Goal: Use online tool/utility: Utilize a website feature to perform a specific function

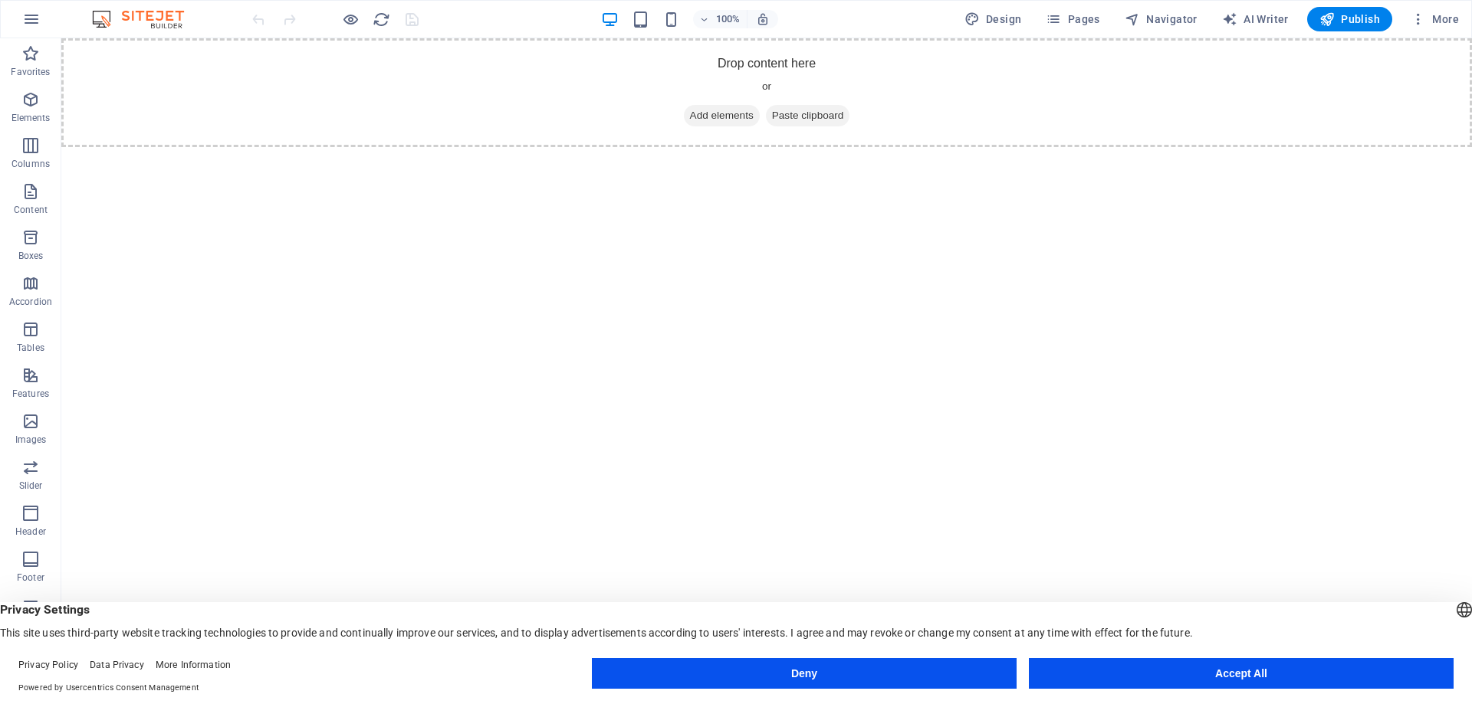
click at [1255, 671] on button "Accept All" at bounding box center [1241, 673] width 425 height 31
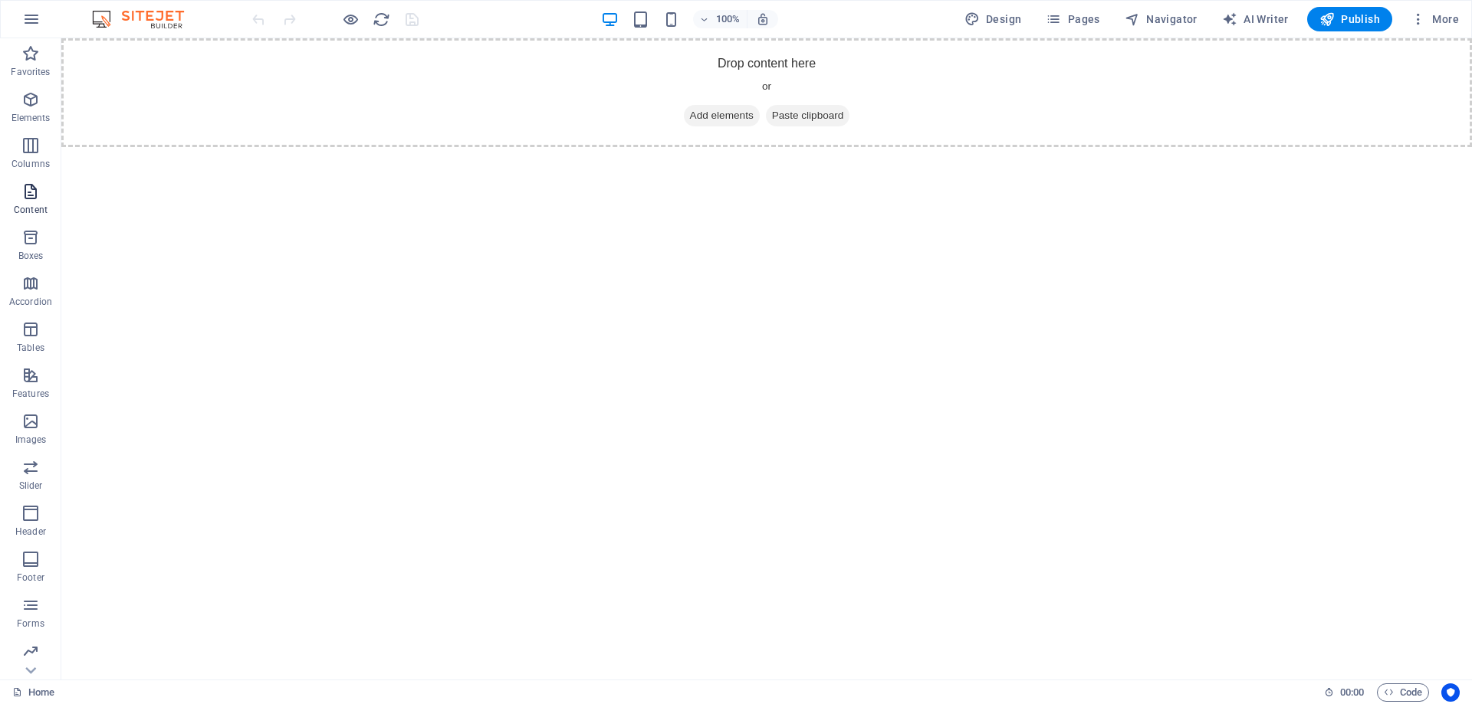
click at [31, 189] on icon "button" at bounding box center [30, 191] width 18 height 18
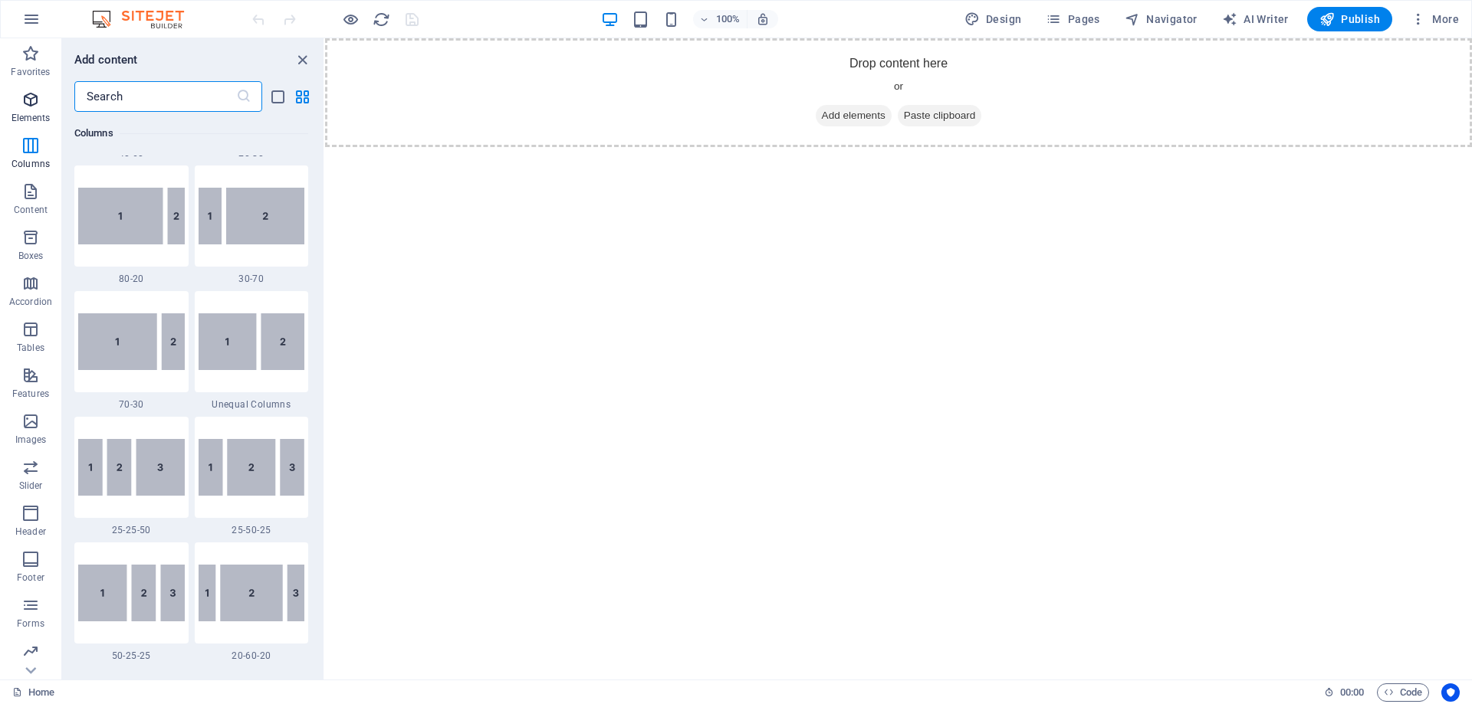
scroll to position [1226, 0]
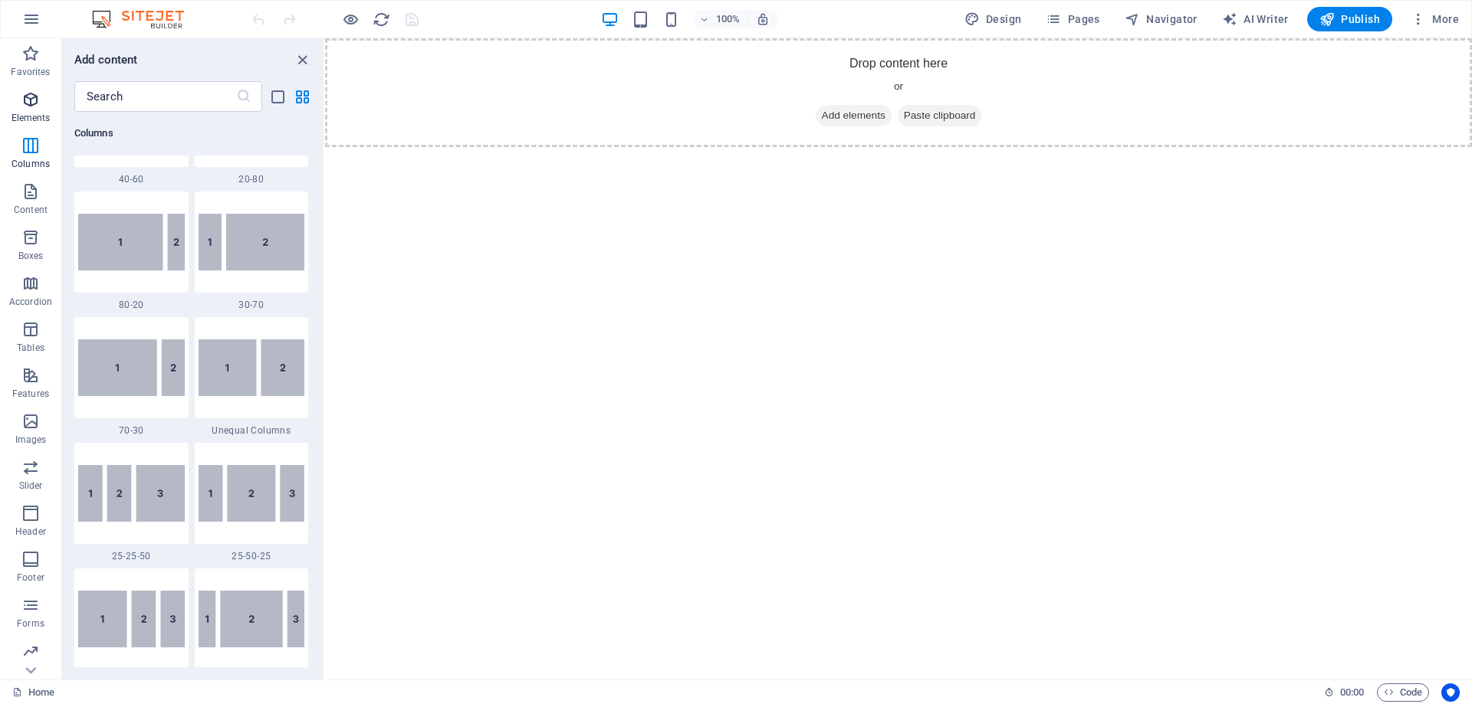
click at [29, 97] on icon "button" at bounding box center [30, 99] width 18 height 18
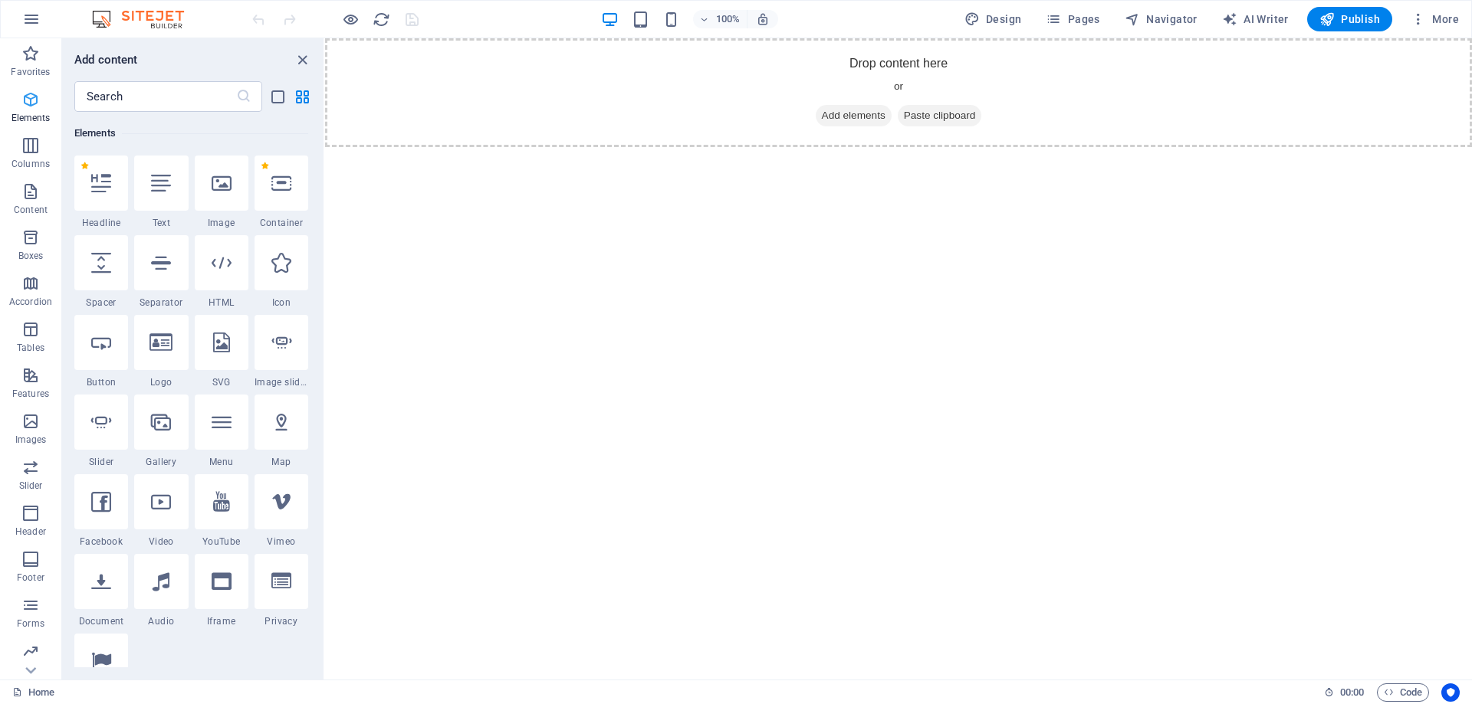
scroll to position [163, 0]
click at [34, 242] on icon "button" at bounding box center [30, 237] width 18 height 18
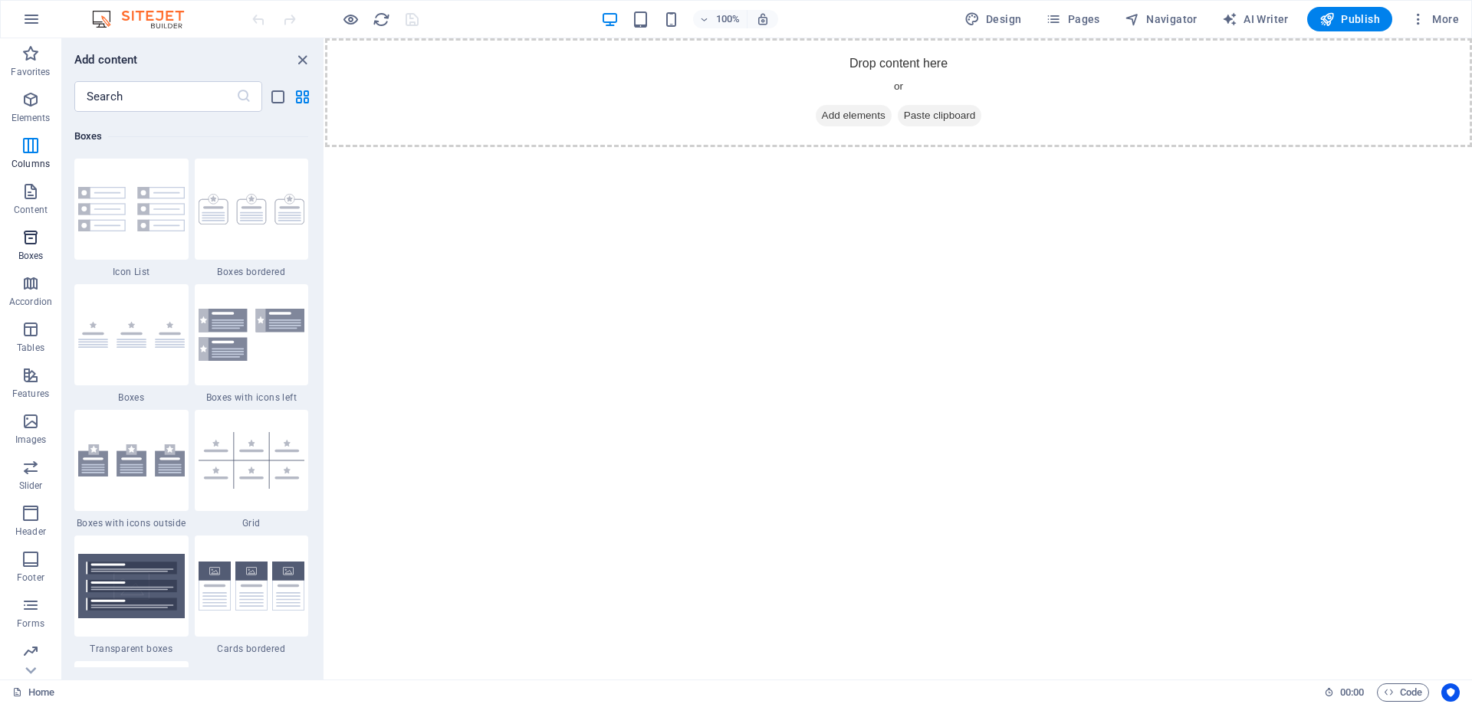
scroll to position [4228, 0]
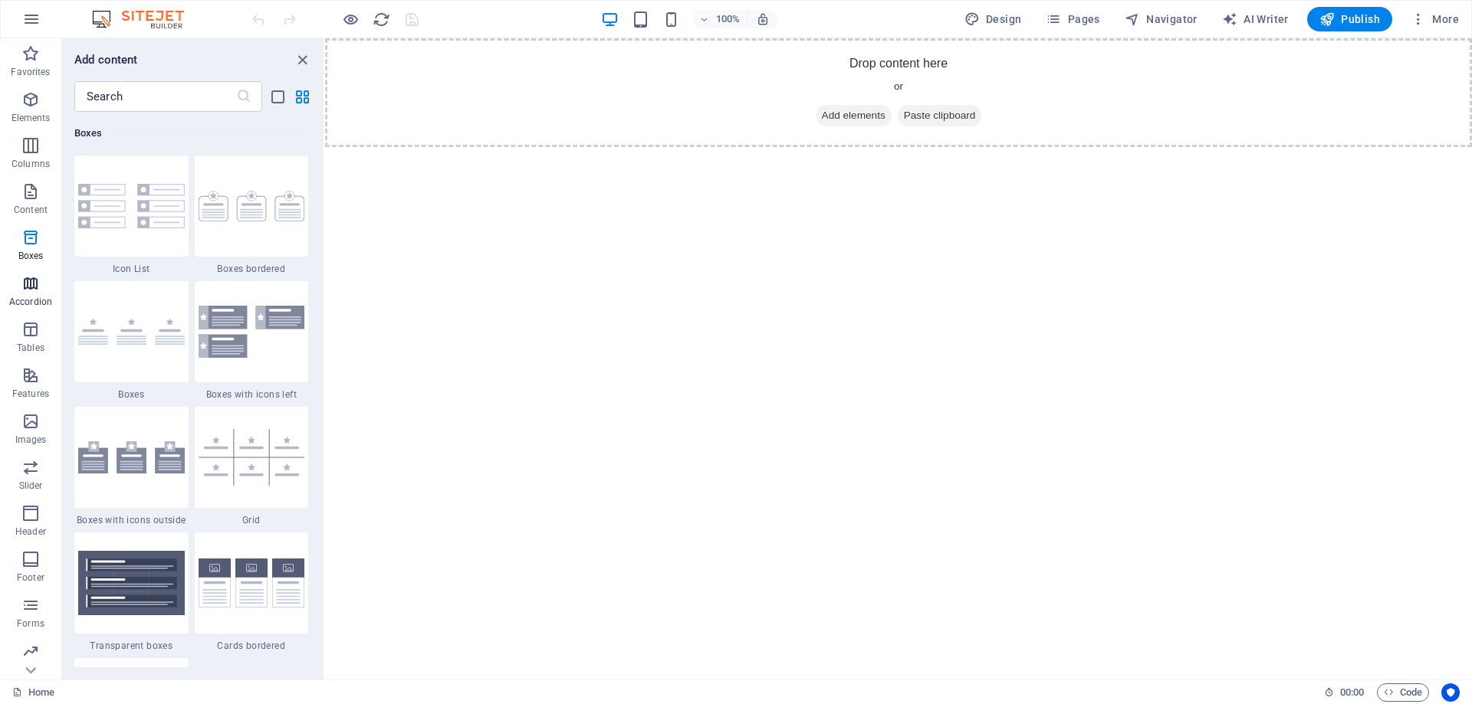
click at [30, 296] on p "Accordion" at bounding box center [30, 302] width 43 height 12
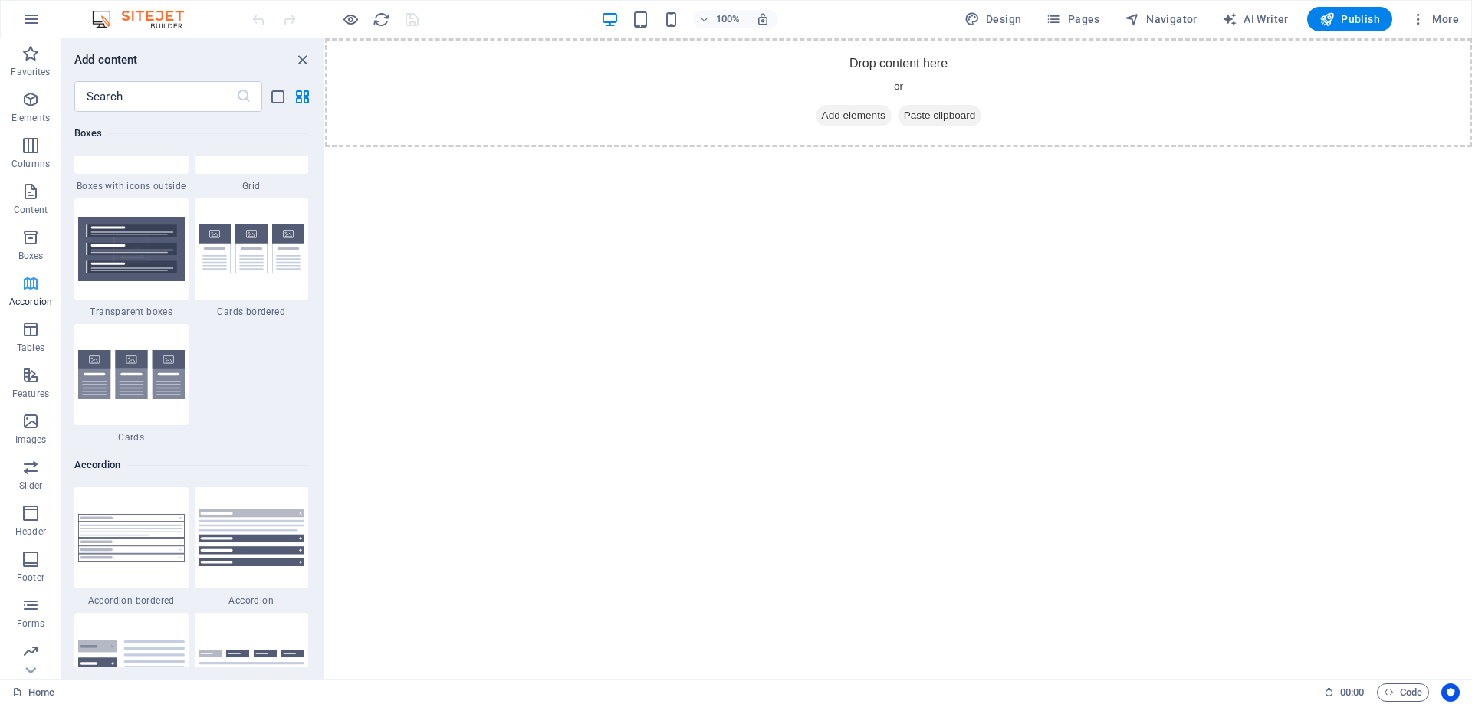
scroll to position [4894, 0]
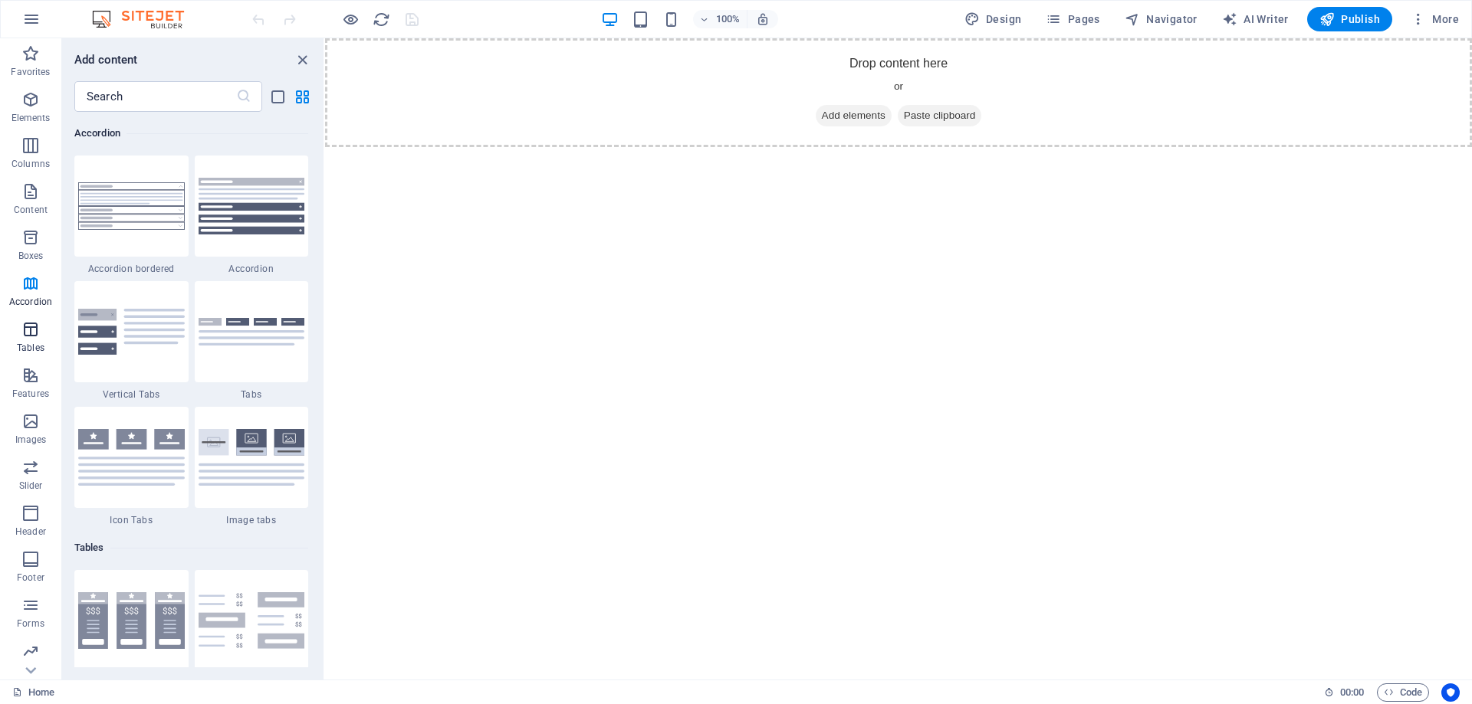
click at [31, 334] on icon "button" at bounding box center [30, 329] width 18 height 18
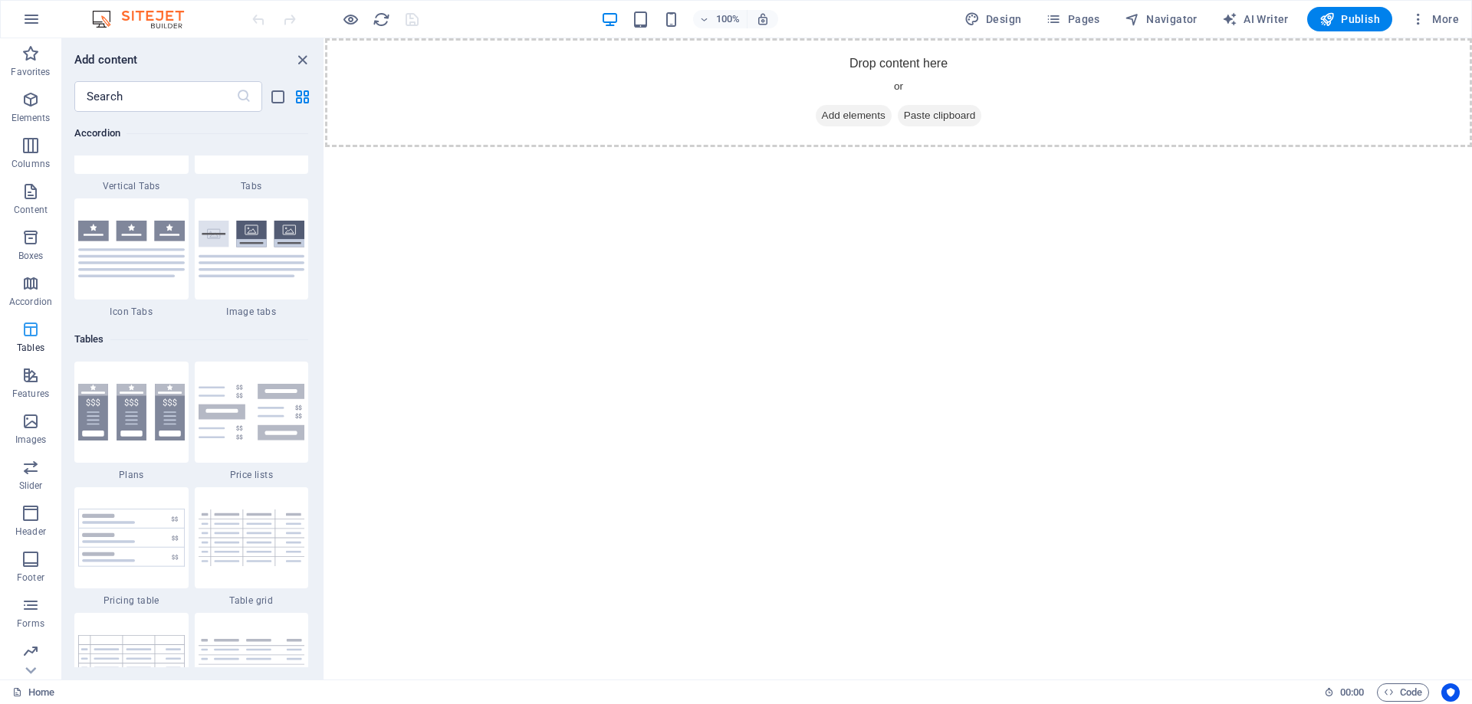
scroll to position [5308, 0]
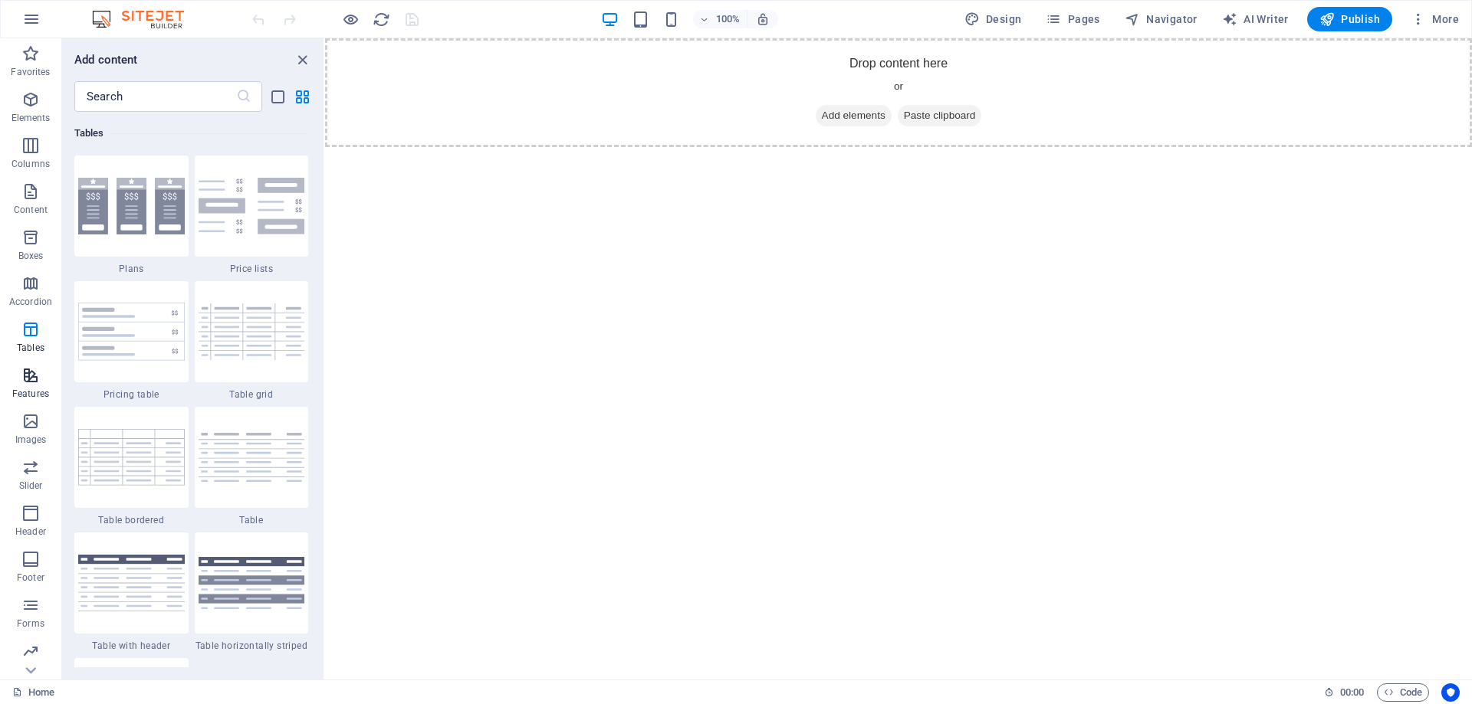
click at [28, 372] on icon "button" at bounding box center [30, 375] width 18 height 18
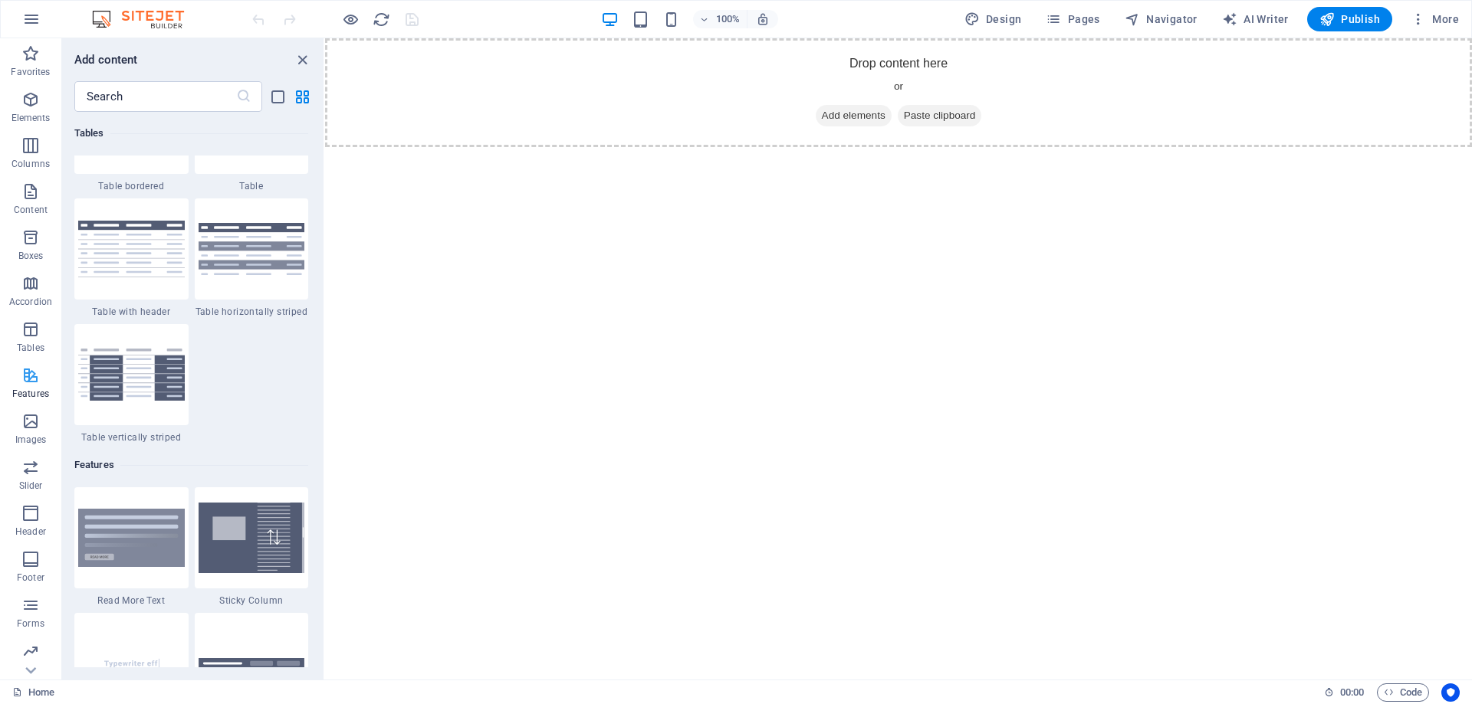
scroll to position [5974, 0]
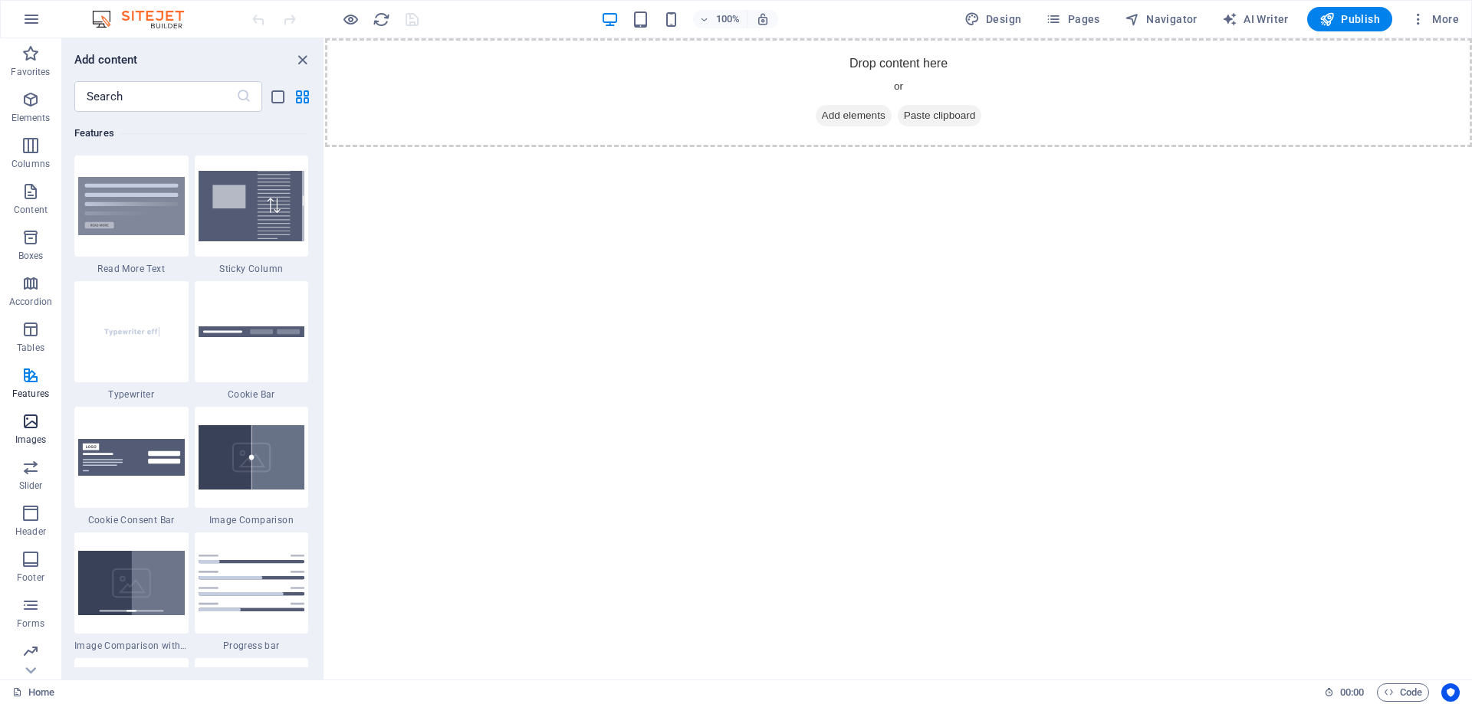
click at [34, 431] on span "Images" at bounding box center [30, 430] width 61 height 37
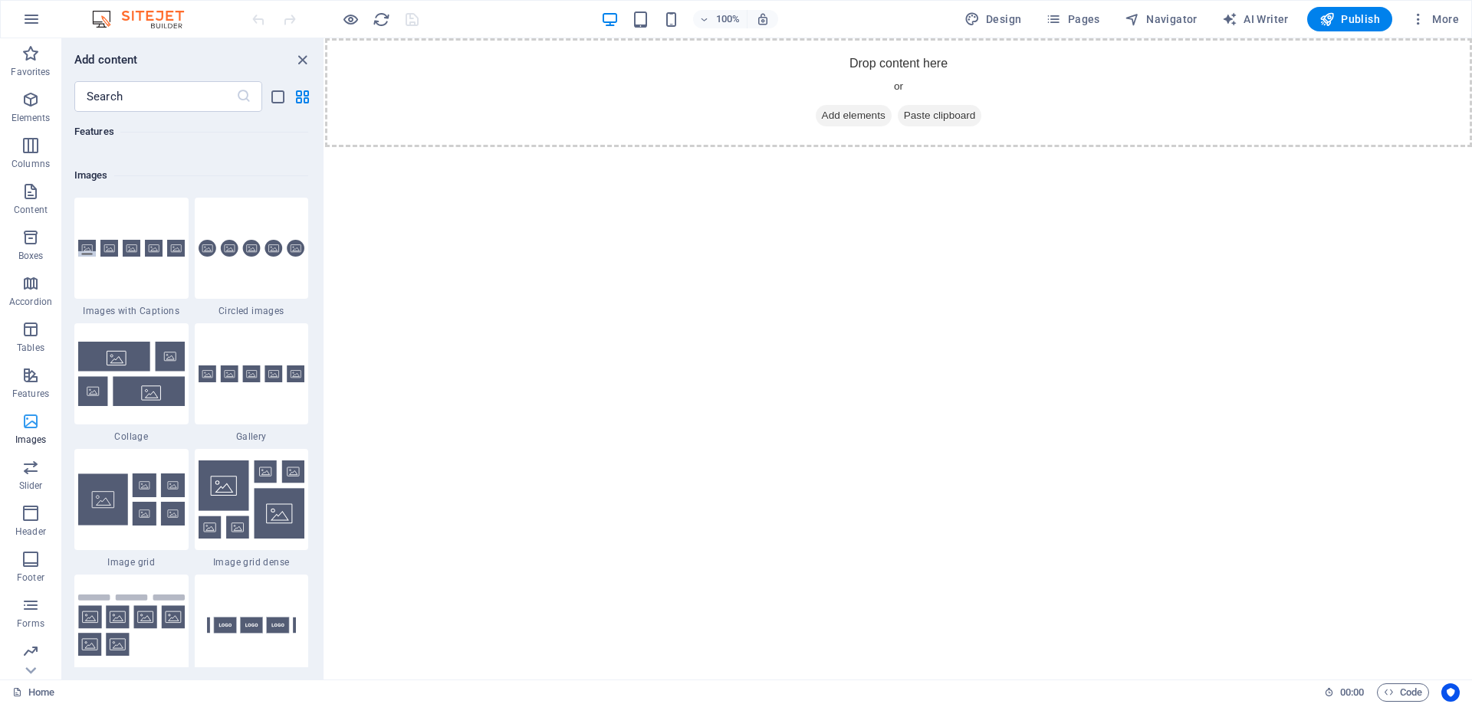
scroll to position [7772, 0]
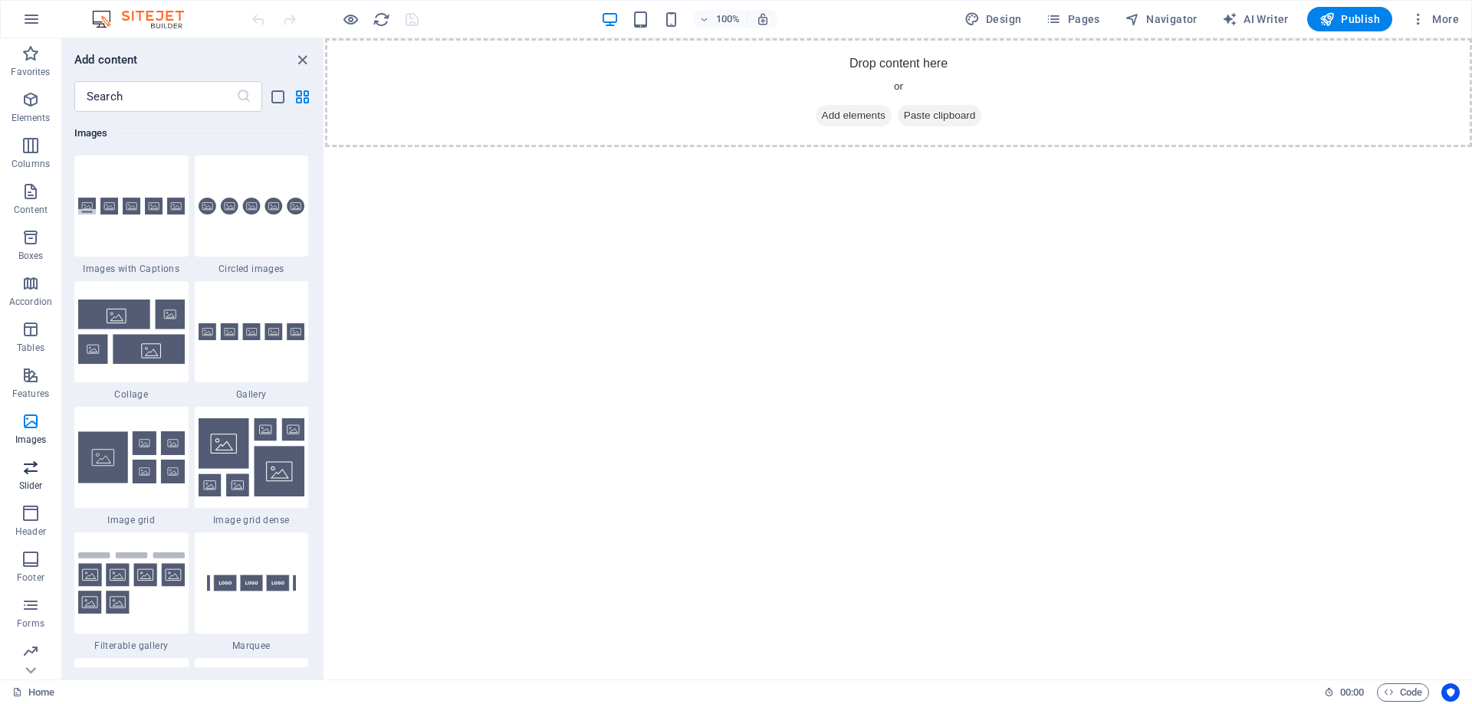
click at [34, 469] on icon "button" at bounding box center [30, 467] width 18 height 18
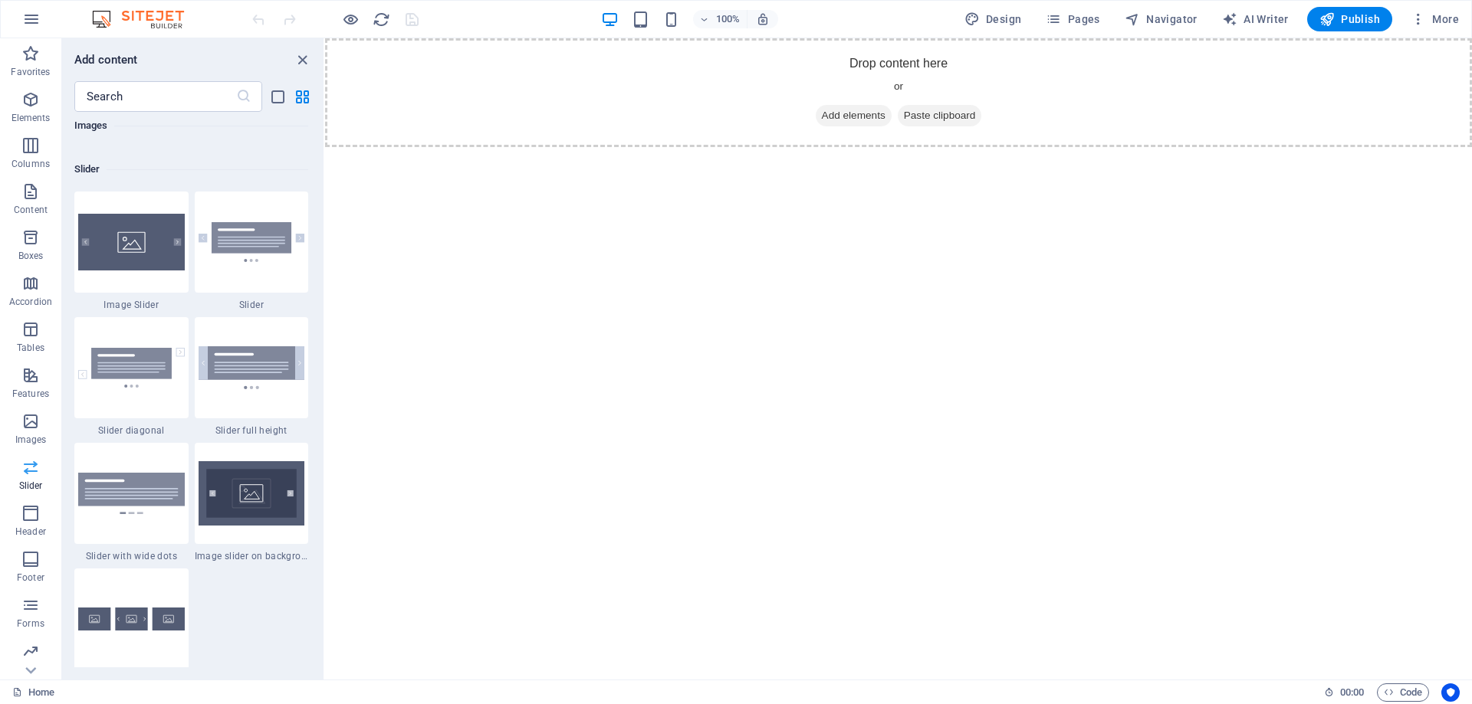
scroll to position [8689, 0]
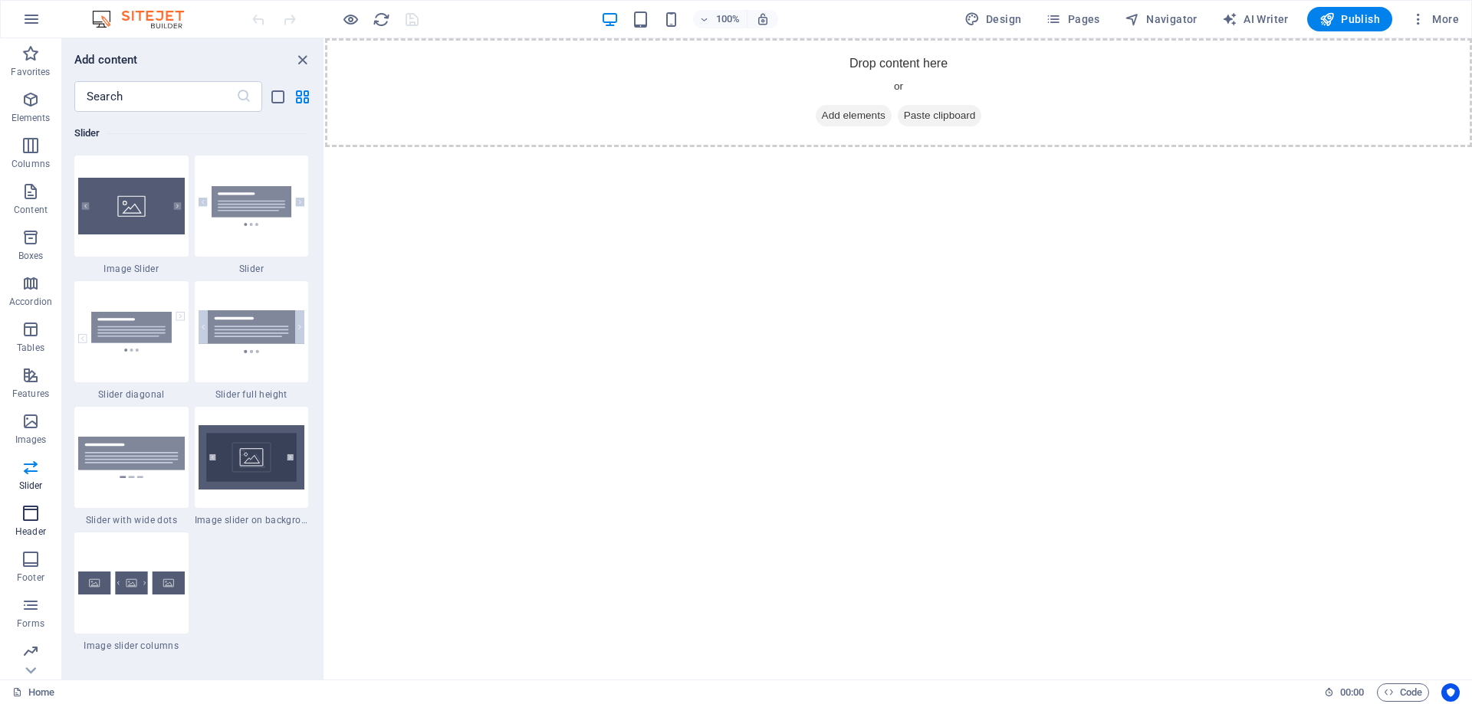
click at [29, 516] on icon "button" at bounding box center [30, 513] width 18 height 18
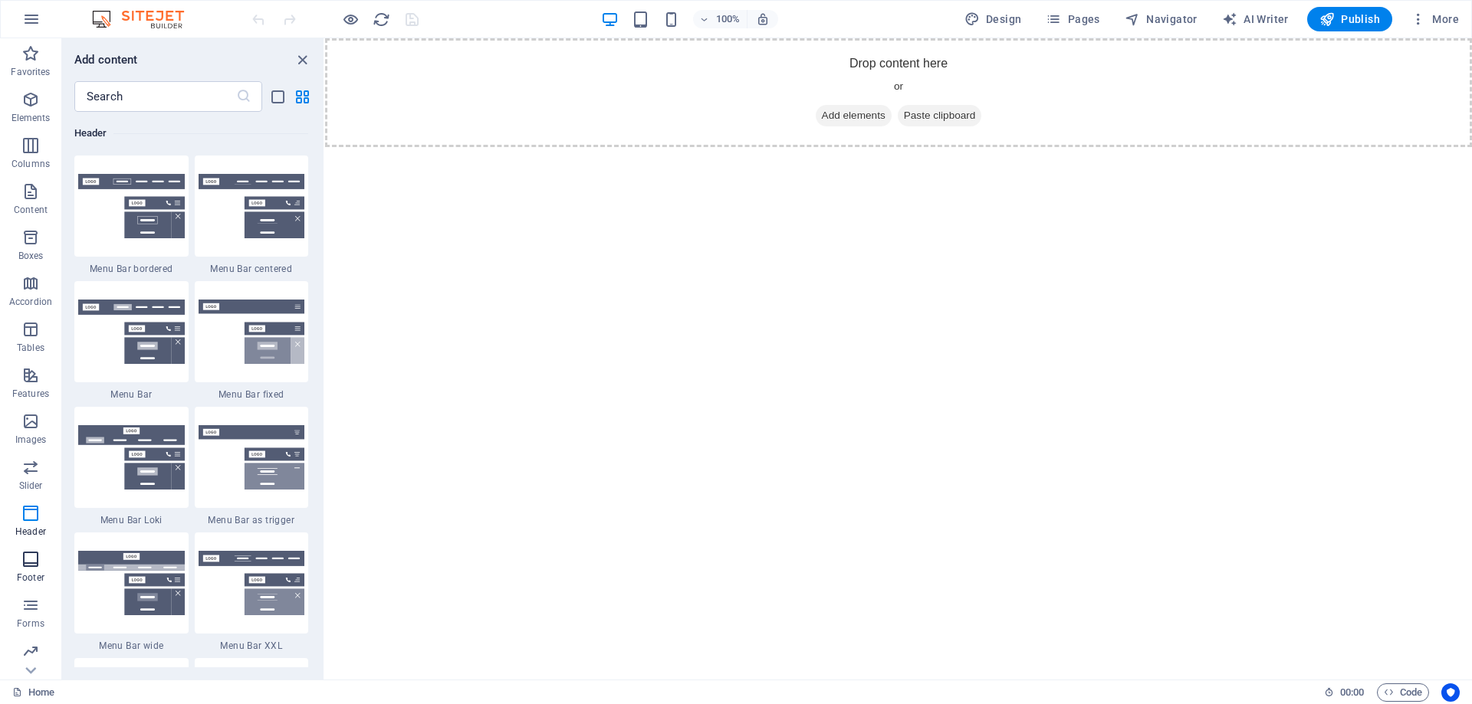
click at [28, 569] on span "Footer" at bounding box center [30, 568] width 61 height 37
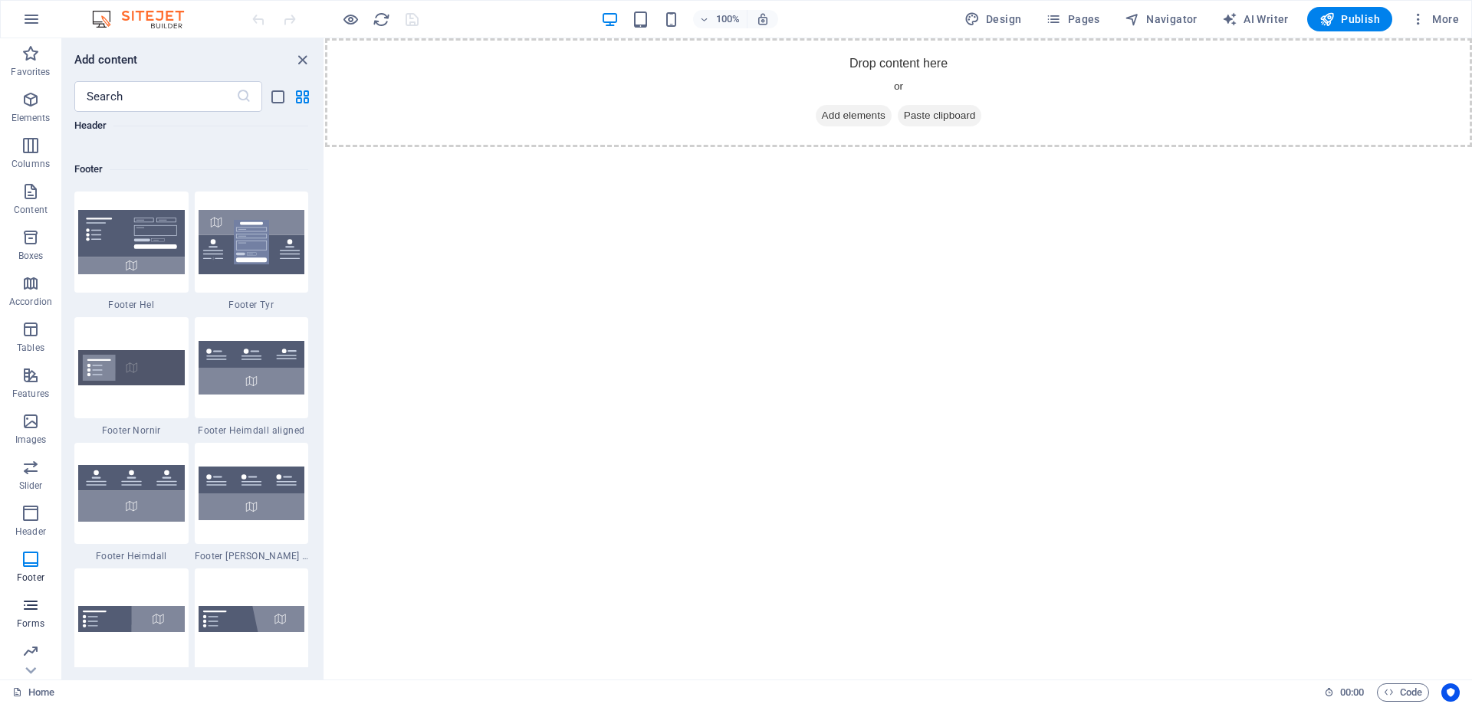
scroll to position [10147, 0]
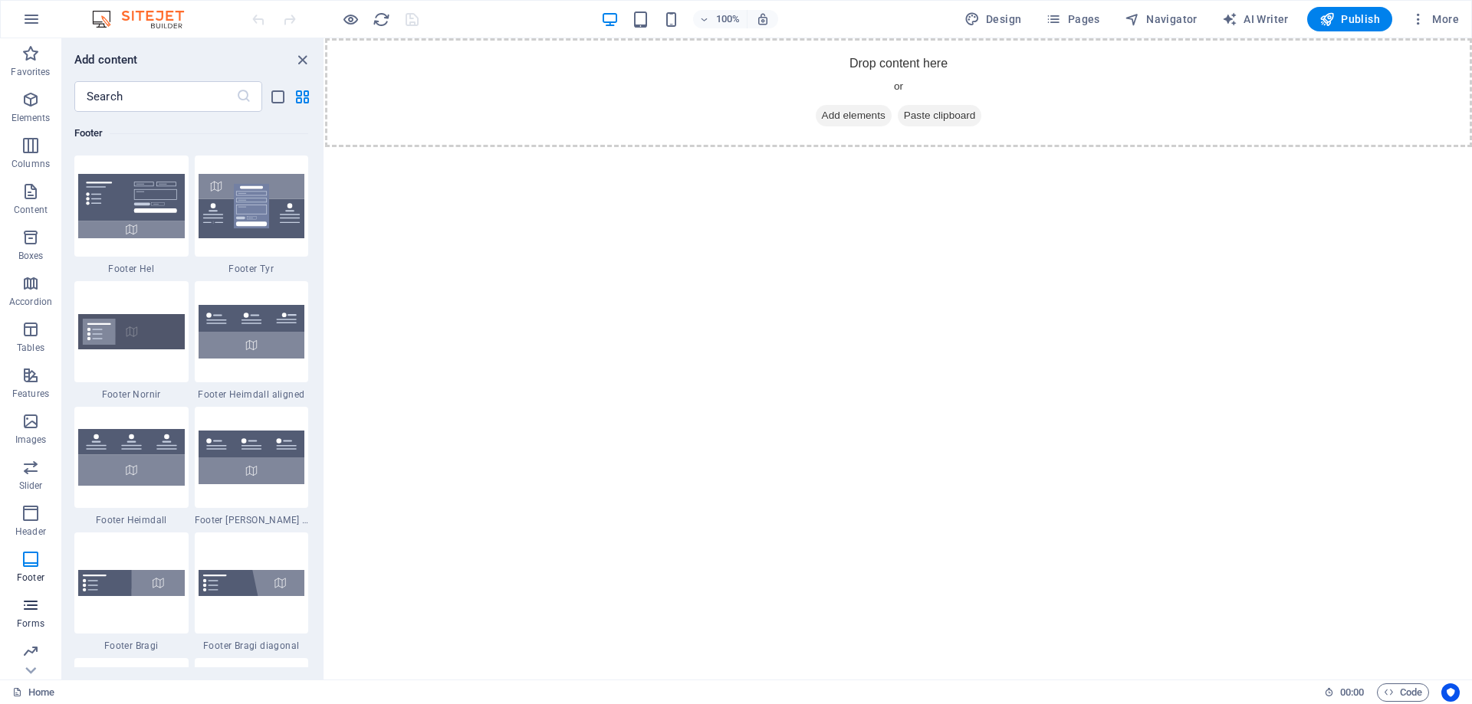
click at [34, 615] on span "Forms" at bounding box center [30, 614] width 61 height 37
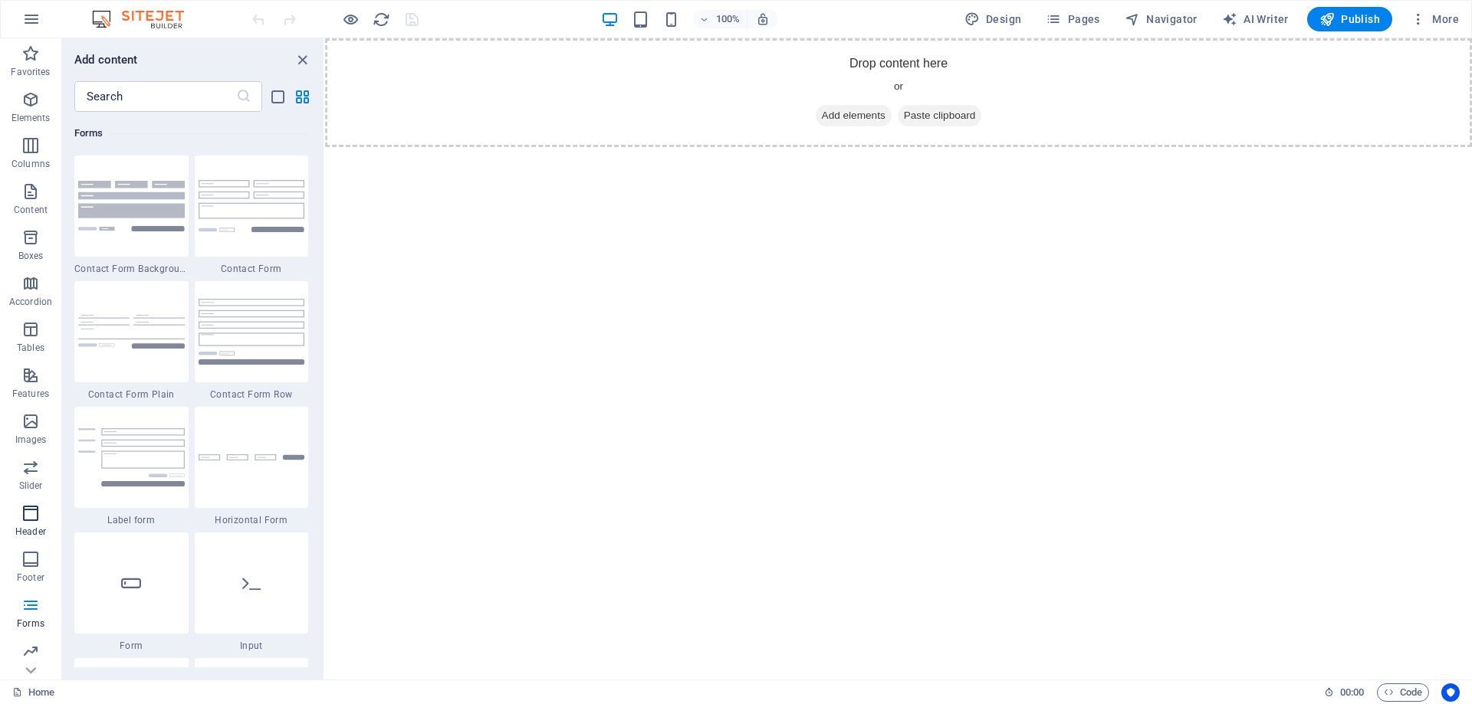
scroll to position [48, 0]
click at [34, 609] on icon "button" at bounding box center [30, 603] width 18 height 18
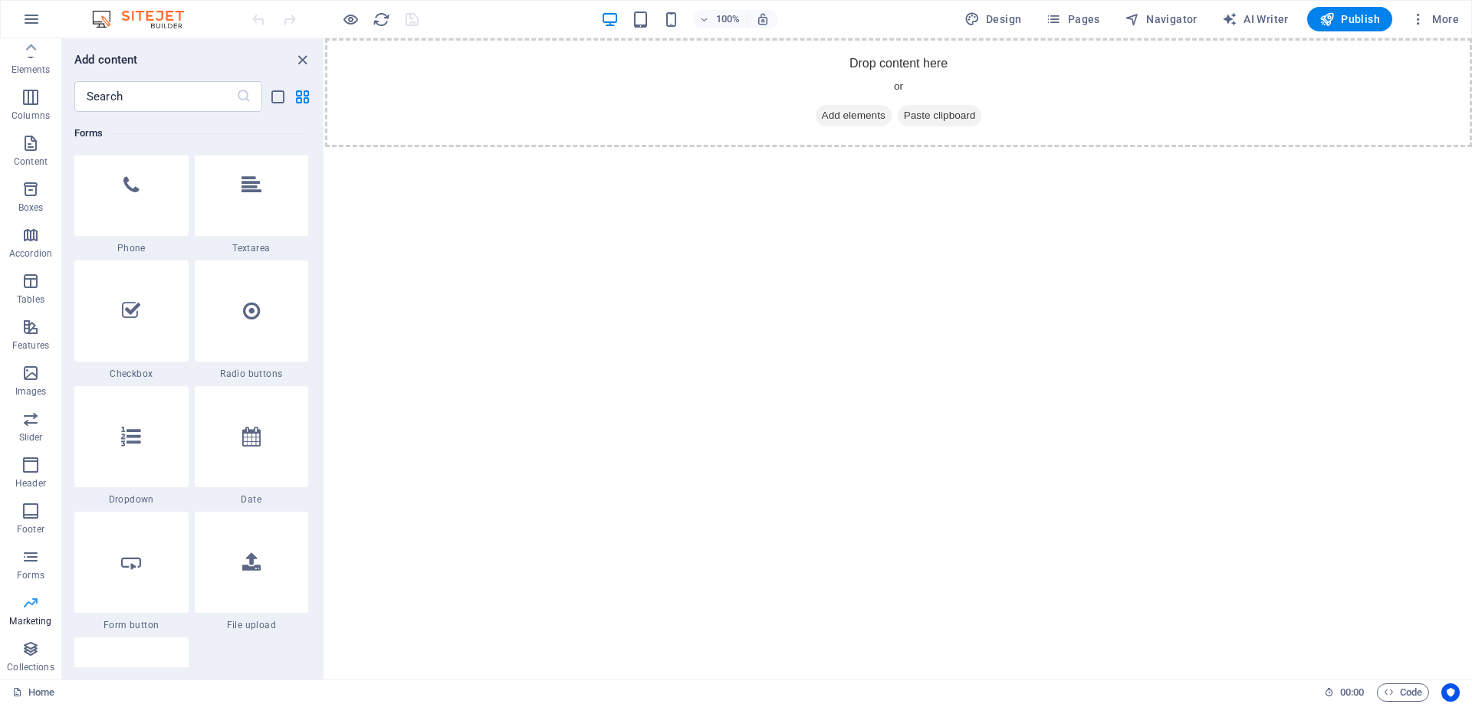
scroll to position [12484, 0]
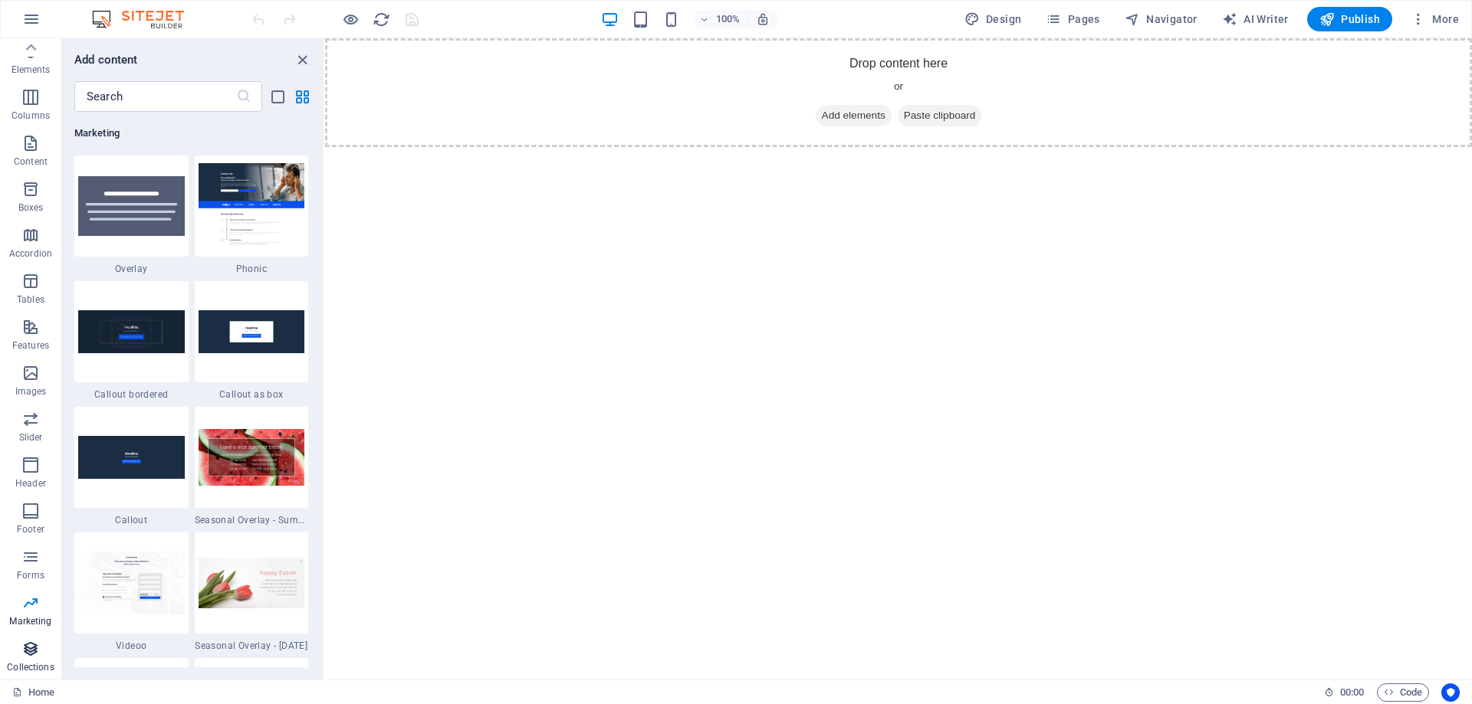
click at [34, 656] on icon "button" at bounding box center [30, 649] width 18 height 18
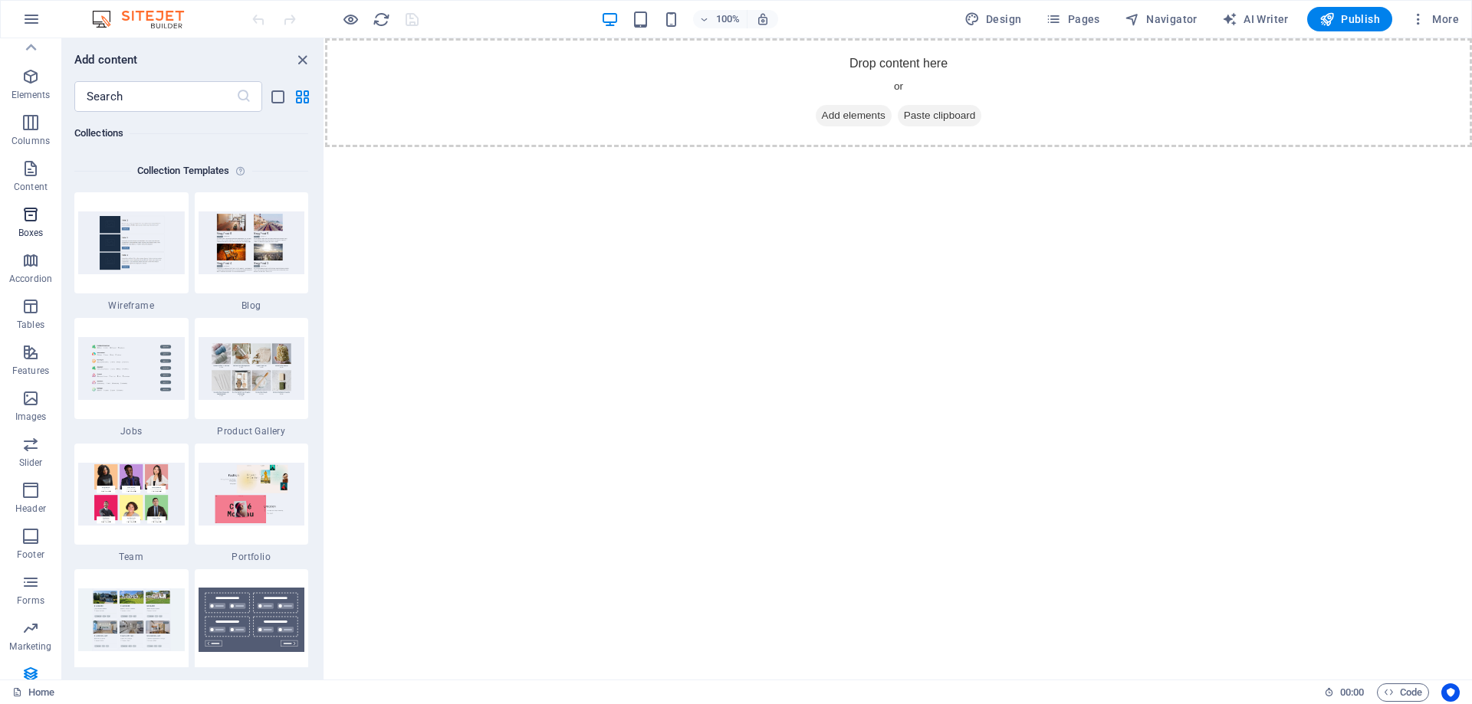
scroll to position [0, 0]
click at [35, 22] on icon "button" at bounding box center [31, 19] width 18 height 18
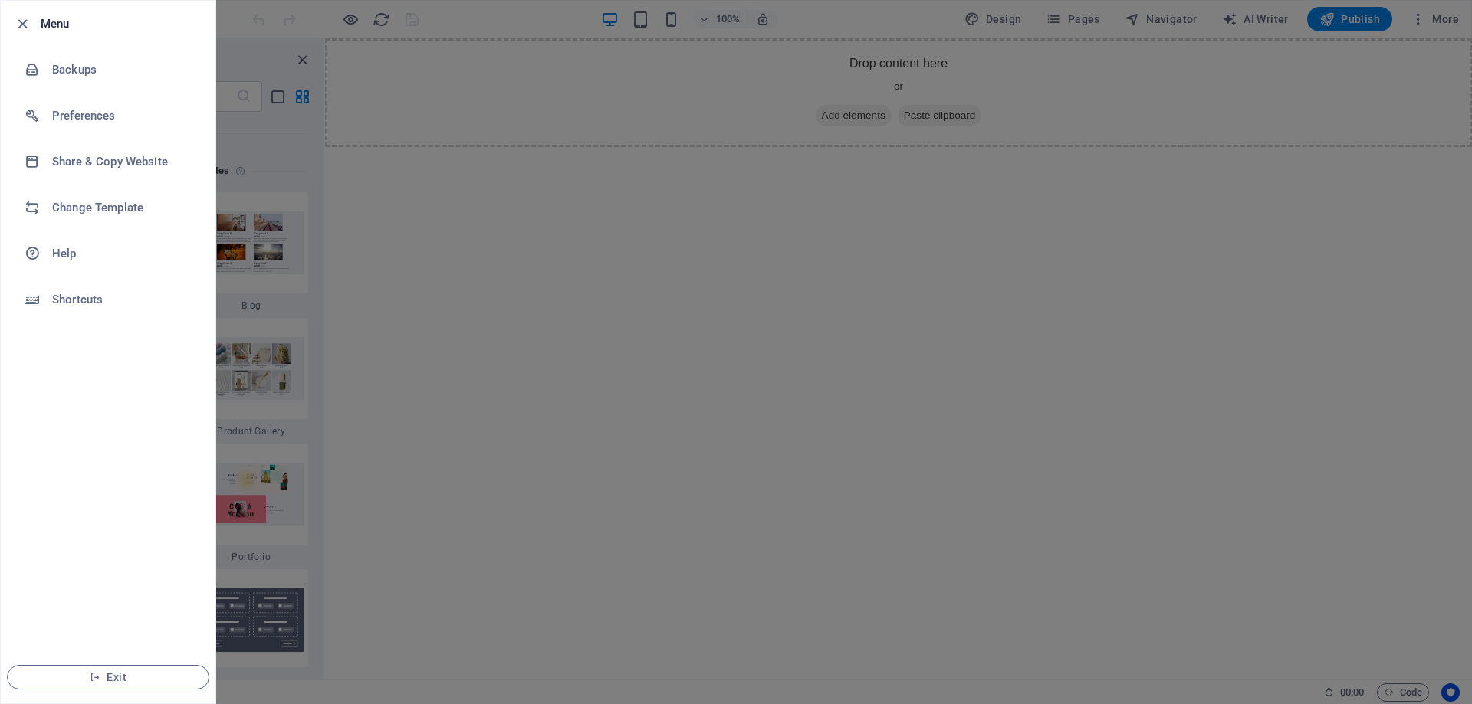
click at [395, 184] on div at bounding box center [736, 352] width 1472 height 704
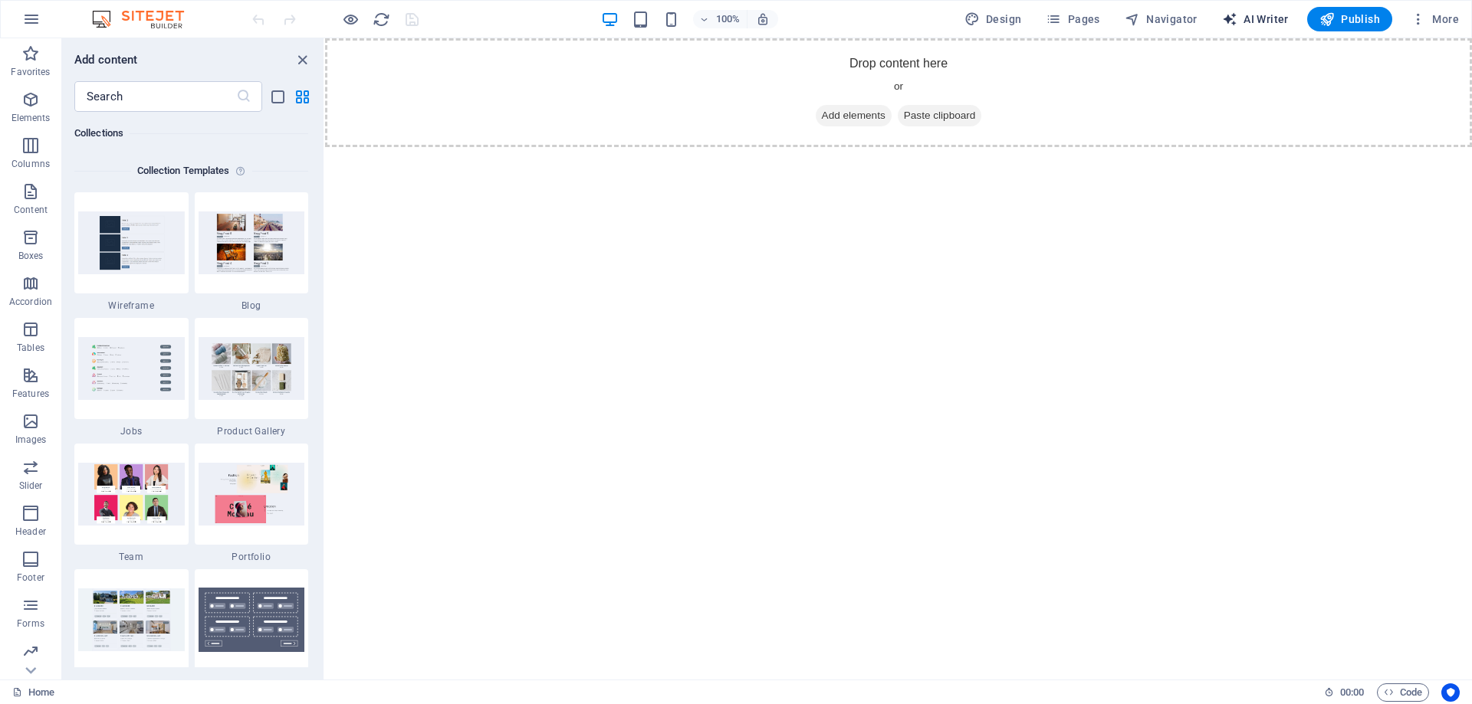
click at [1262, 19] on span "AI Writer" at bounding box center [1255, 18] width 67 height 15
select select "English"
